Goal: Task Accomplishment & Management: Use online tool/utility

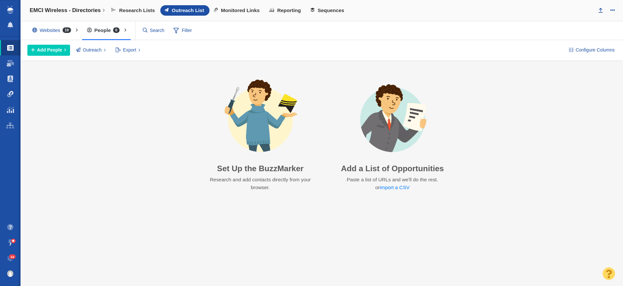
click at [11, 87] on link "Link Monitoring" at bounding box center [10, 94] width 21 height 16
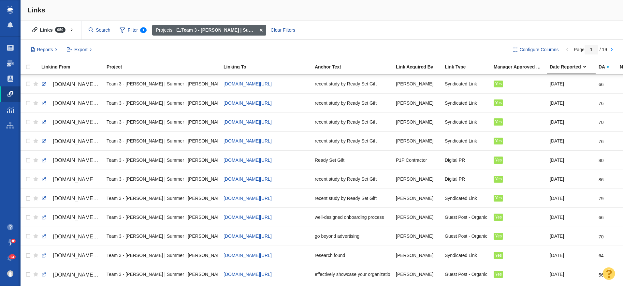
click at [262, 28] on span at bounding box center [261, 30] width 10 height 11
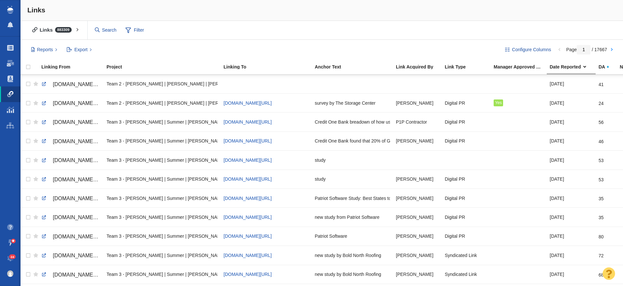
click at [11, 95] on span at bounding box center [10, 94] width 7 height 7
click at [138, 25] on span "Filter" at bounding box center [135, 30] width 26 height 12
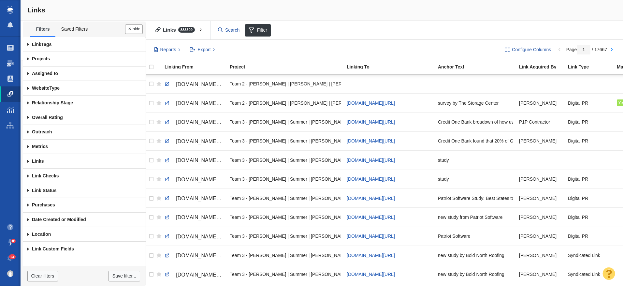
click at [29, 59] on span at bounding box center [28, 59] width 11 height 15
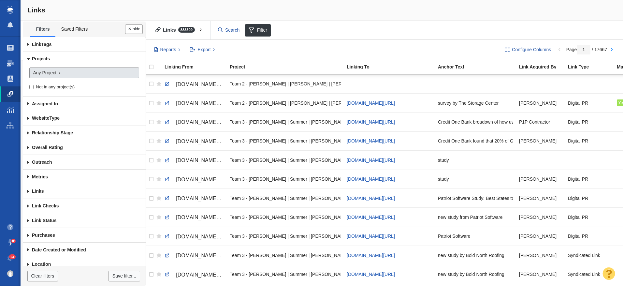
click at [51, 73] on span "Any Project" at bounding box center [44, 72] width 23 height 7
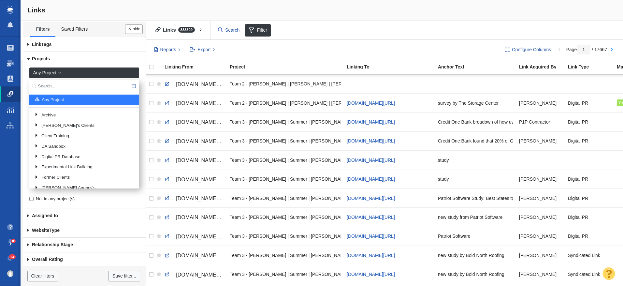
click at [73, 89] on input "text" at bounding box center [84, 86] width 110 height 12
type input "bold"
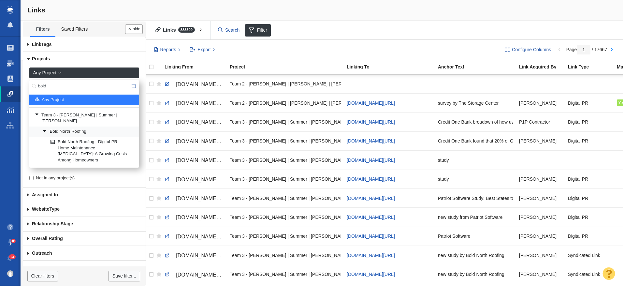
click at [69, 127] on link "Bold North Roofing" at bounding box center [88, 132] width 95 height 10
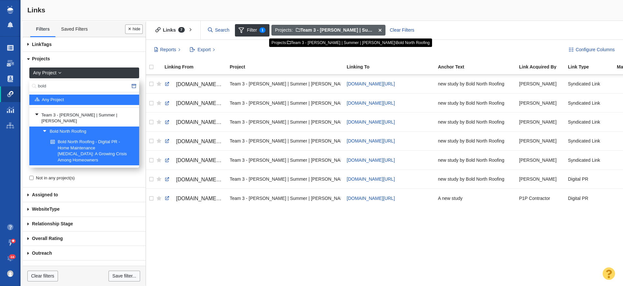
click at [379, 30] on span at bounding box center [380, 30] width 10 height 11
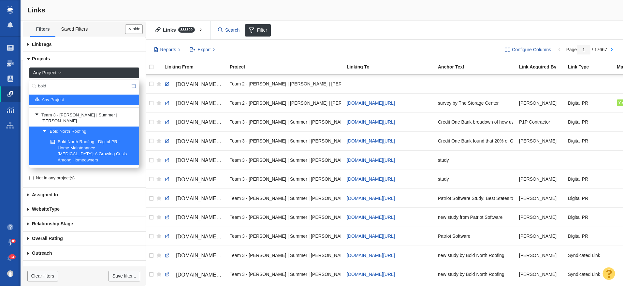
drag, startPoint x: 54, startPoint y: 85, endPoint x: 36, endPoint y: 85, distance: 18.9
click at [36, 85] on div "bold" at bounding box center [84, 86] width 110 height 12
type input "U"
type input "EMCI"
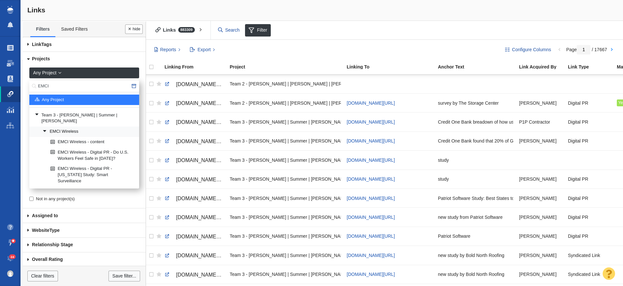
click at [58, 127] on link "EMCI Wireless" at bounding box center [88, 132] width 95 height 10
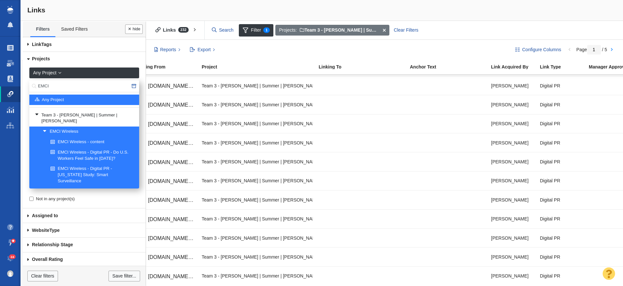
scroll to position [0, 28]
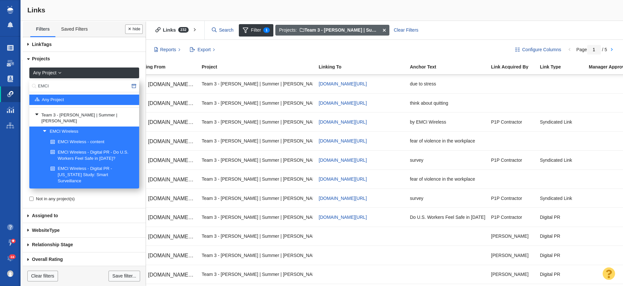
click at [384, 28] on span at bounding box center [384, 30] width 10 height 11
